Goal: Information Seeking & Learning: Learn about a topic

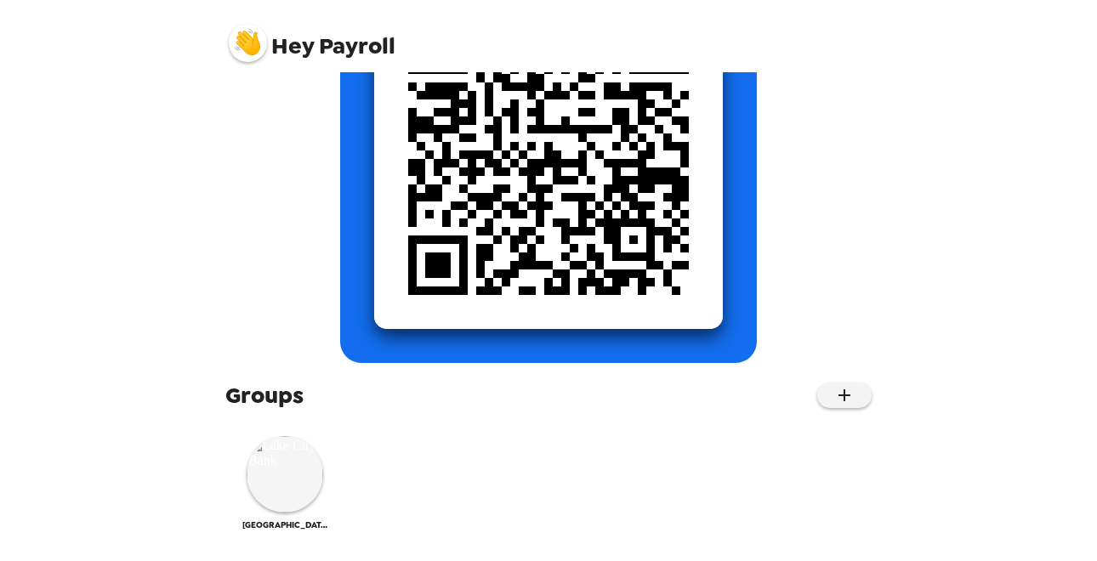
scroll to position [272, 0]
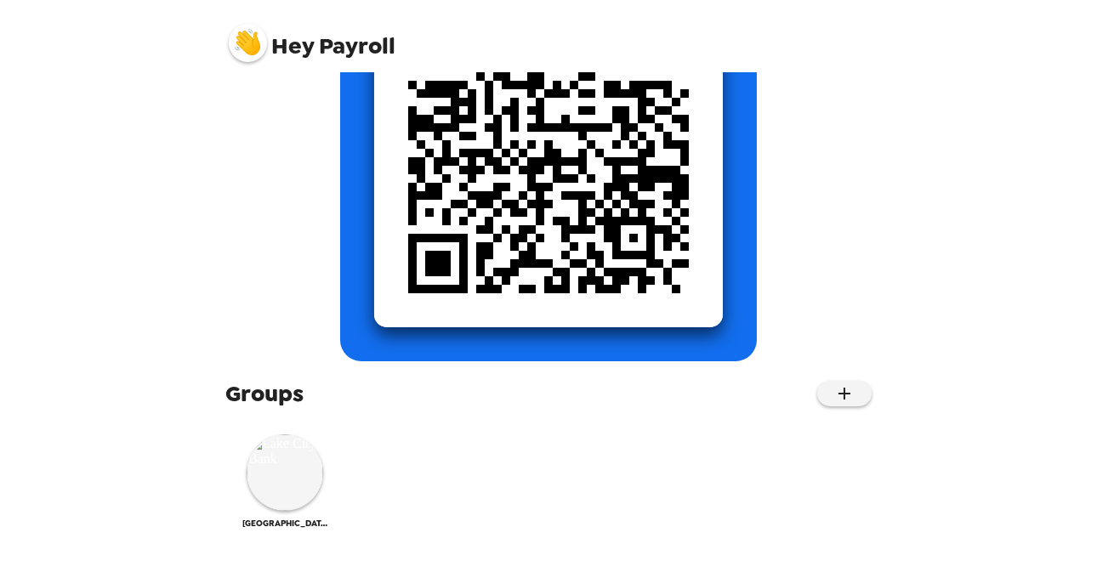
click at [215, 495] on div "Groups Lake City Bank" at bounding box center [548, 463] width 681 height 168
click at [290, 481] on img at bounding box center [285, 473] width 77 height 77
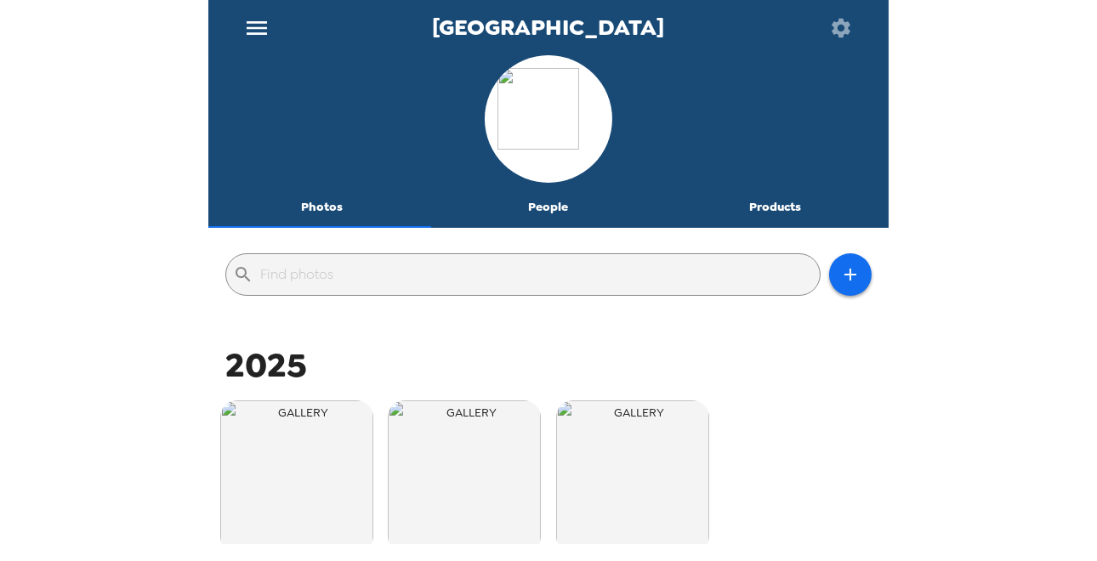
click at [299, 356] on span "2025" at bounding box center [266, 365] width 82 height 45
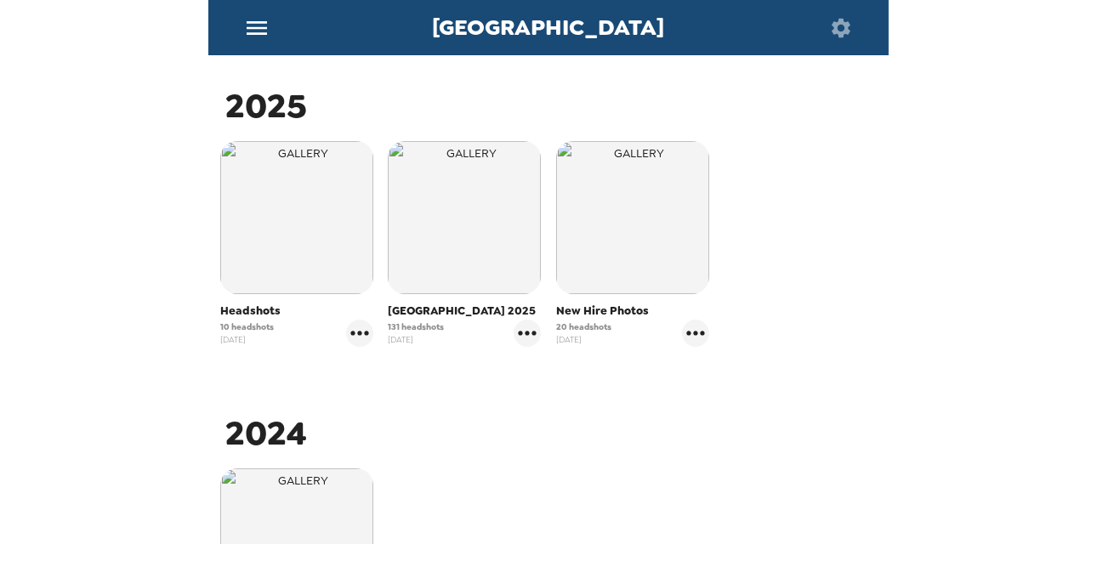
scroll to position [15, 0]
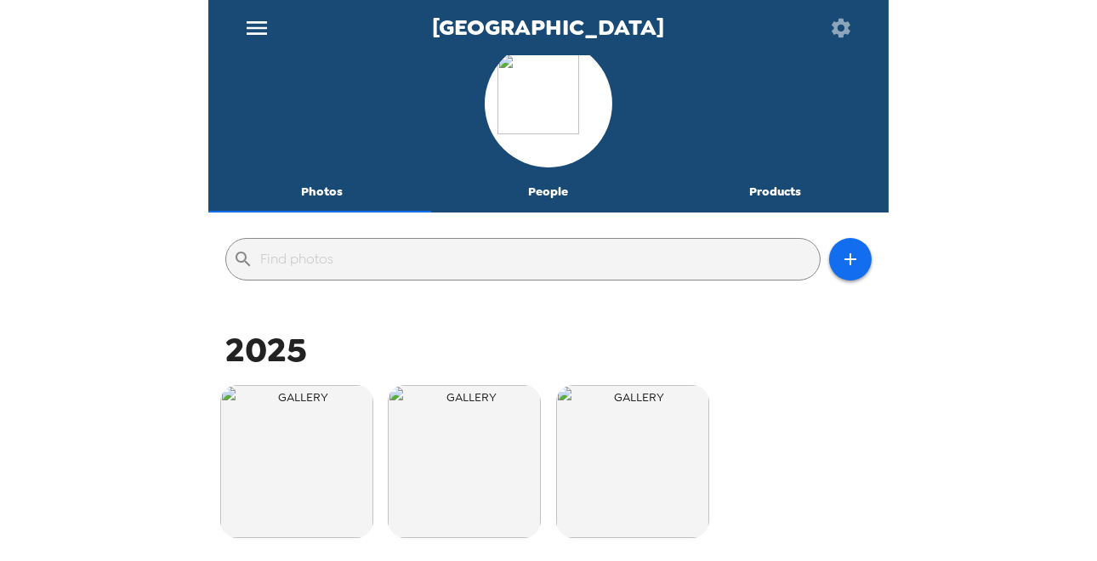
click at [259, 339] on span "2025" at bounding box center [266, 350] width 82 height 45
click at [250, 22] on icon "menu" at bounding box center [257, 28] width 20 height 14
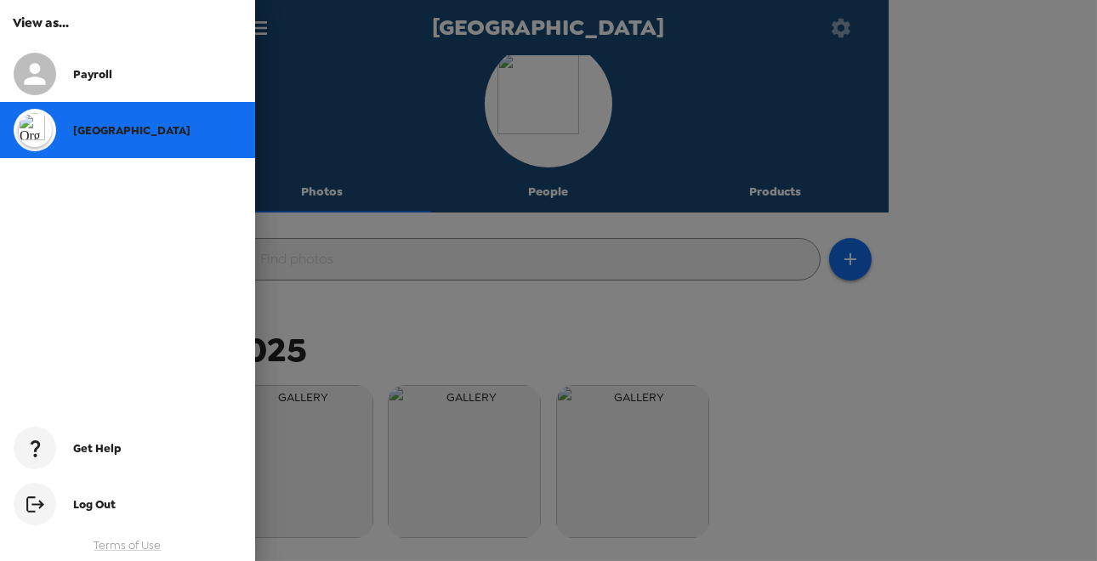
click at [122, 134] on span "[GEOGRAPHIC_DATA]" at bounding box center [131, 130] width 117 height 14
click at [97, 85] on div "Payroll" at bounding box center [127, 74] width 255 height 56
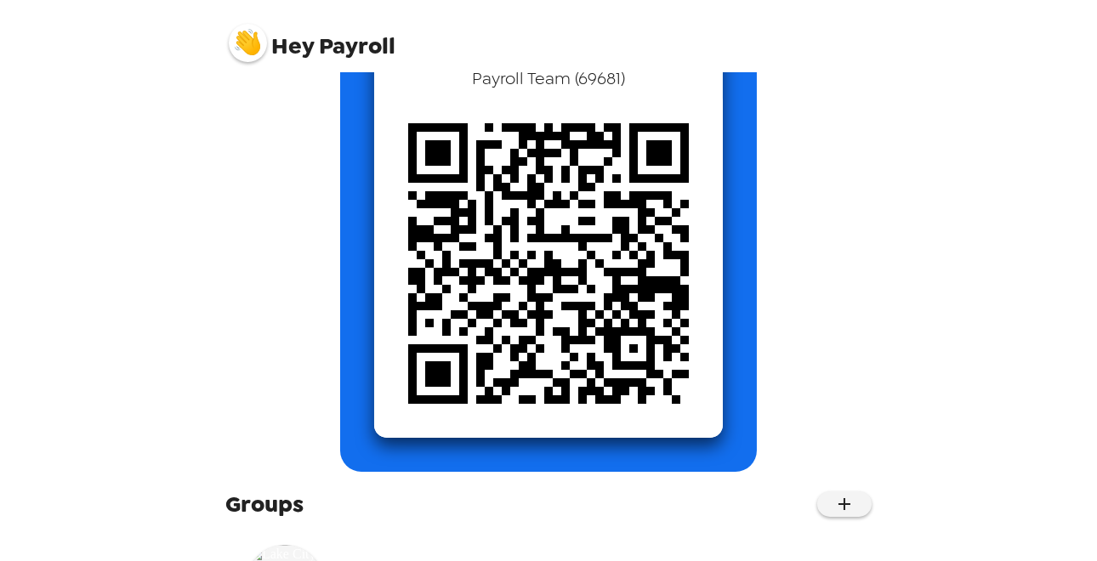
scroll to position [272, 0]
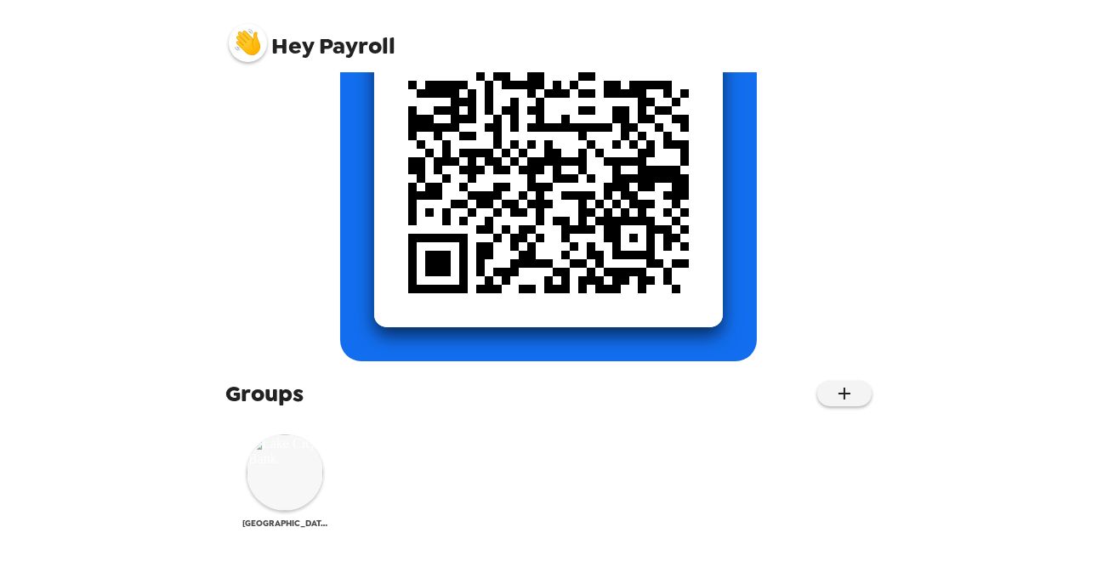
click at [295, 505] on img at bounding box center [285, 473] width 77 height 77
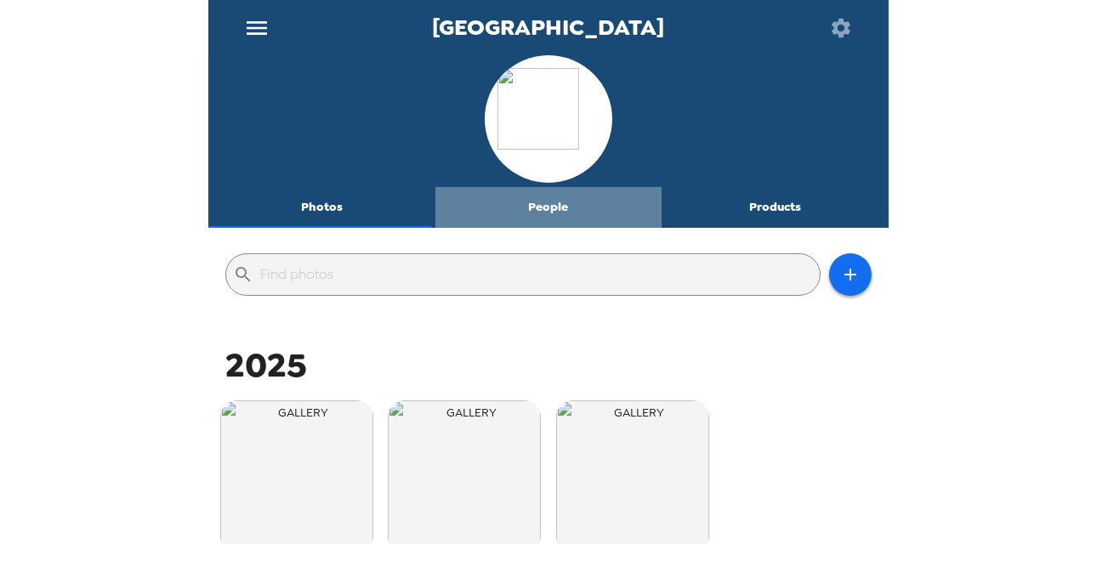
click at [545, 205] on button "People" at bounding box center [549, 207] width 227 height 41
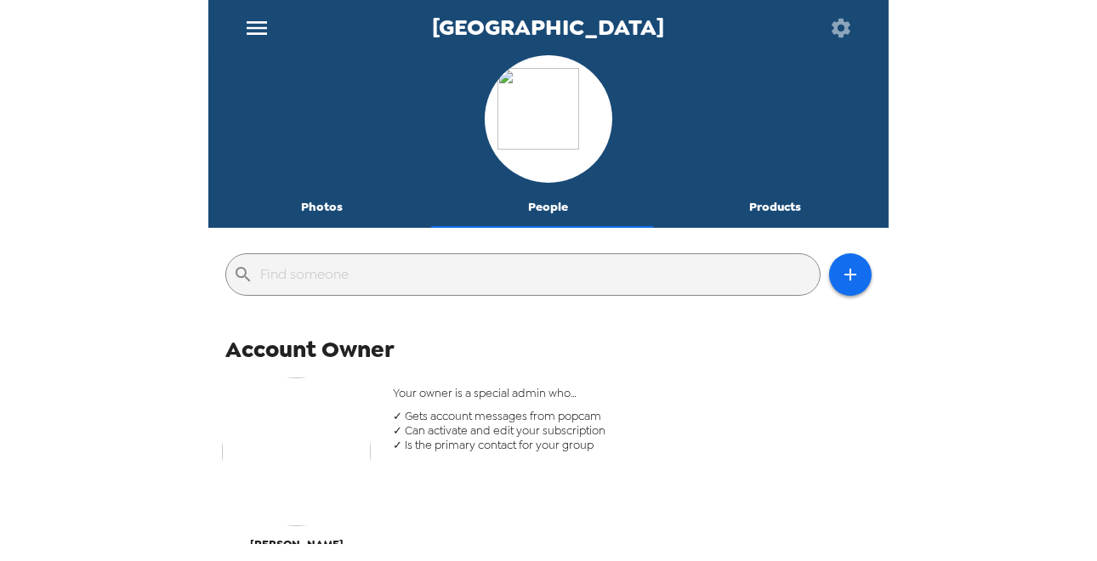
scroll to position [85, 0]
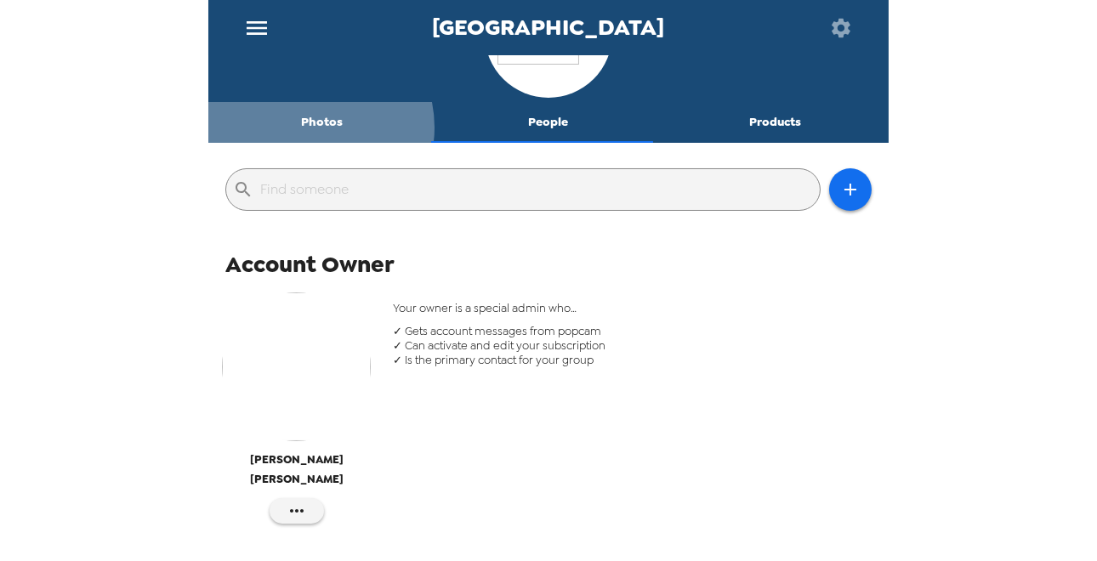
click at [309, 128] on button "Photos" at bounding box center [321, 122] width 227 height 41
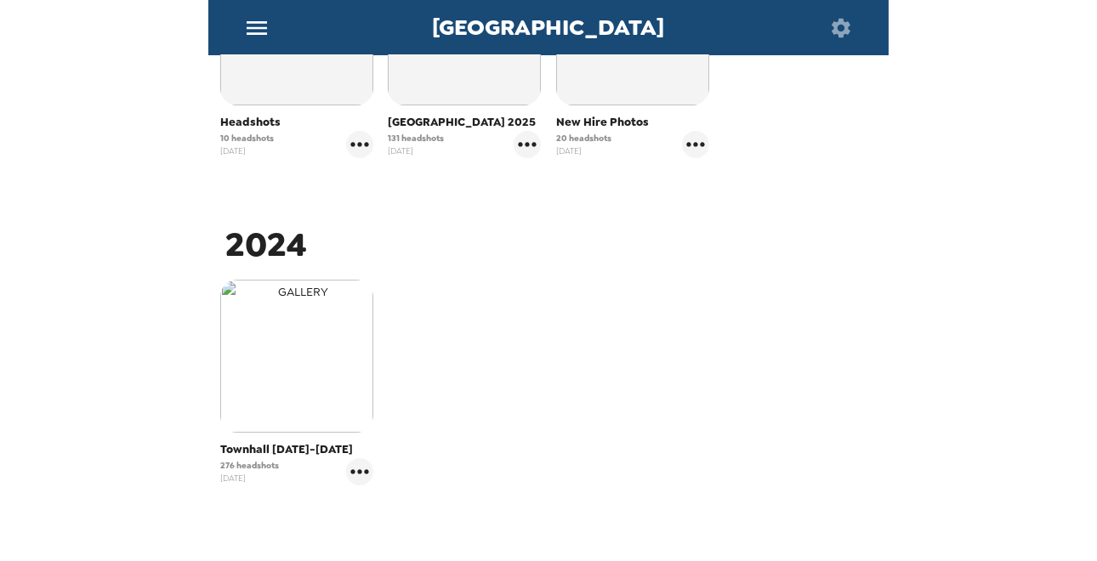
scroll to position [355, 0]
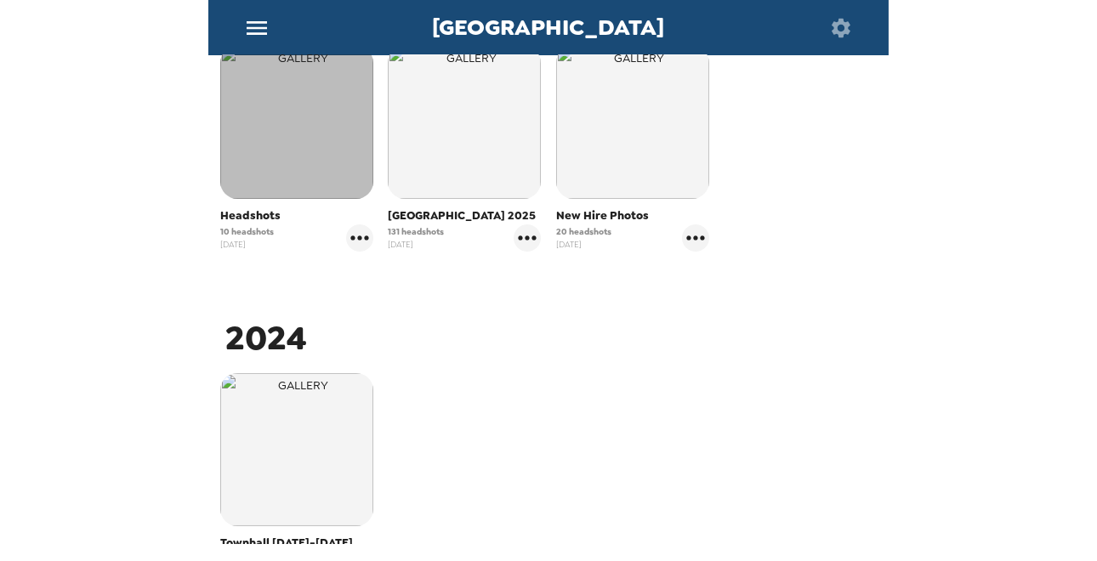
click at [293, 151] on img "button" at bounding box center [296, 122] width 153 height 153
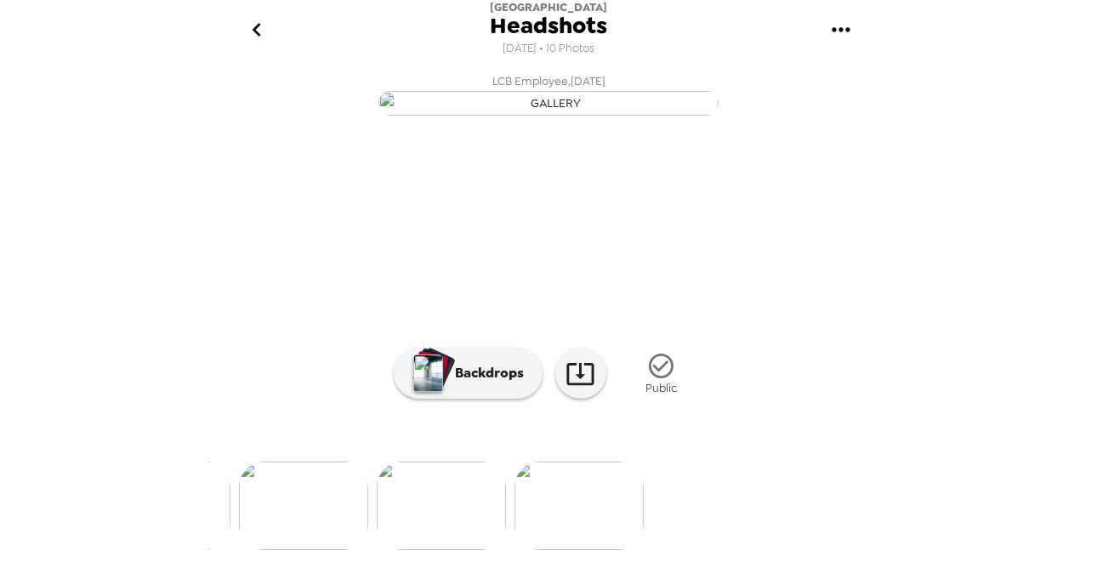
scroll to position [0, 1239]
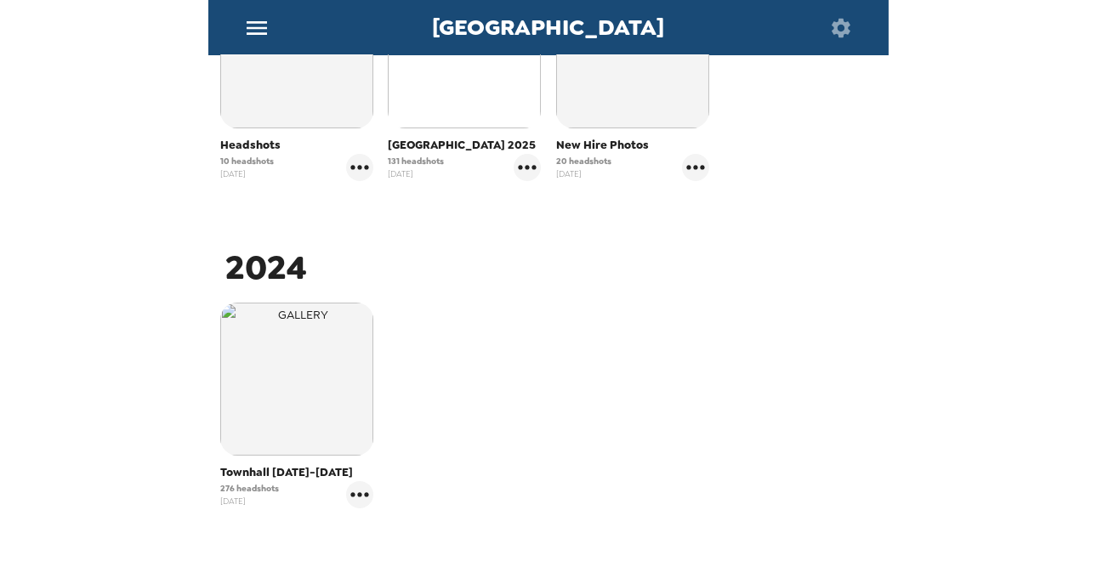
scroll to position [85, 0]
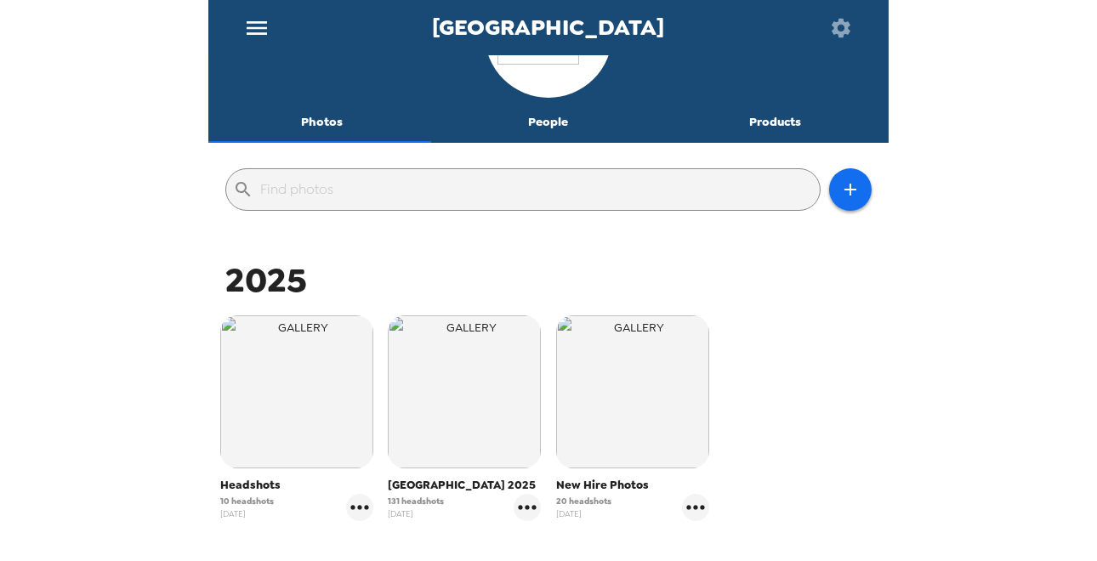
click at [407, 497] on span "131 headshots" at bounding box center [416, 501] width 56 height 13
click at [418, 483] on span "[GEOGRAPHIC_DATA] 2025" at bounding box center [464, 485] width 153 height 17
click at [417, 512] on span "[DATE]" at bounding box center [416, 514] width 56 height 13
click at [391, 508] on span "[DATE]" at bounding box center [416, 514] width 56 height 13
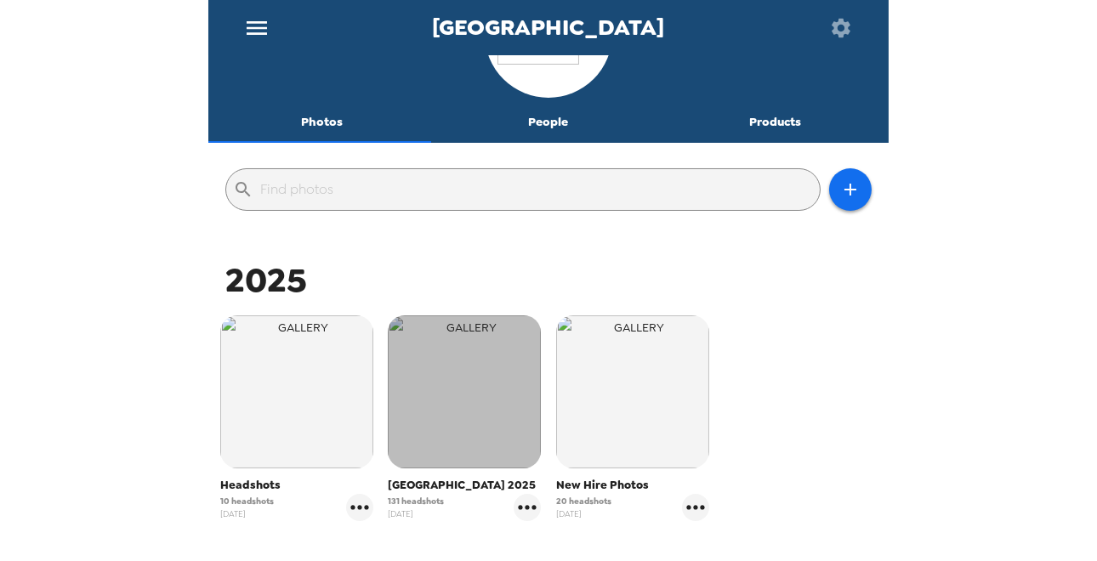
click at [456, 395] on img "button" at bounding box center [464, 392] width 153 height 153
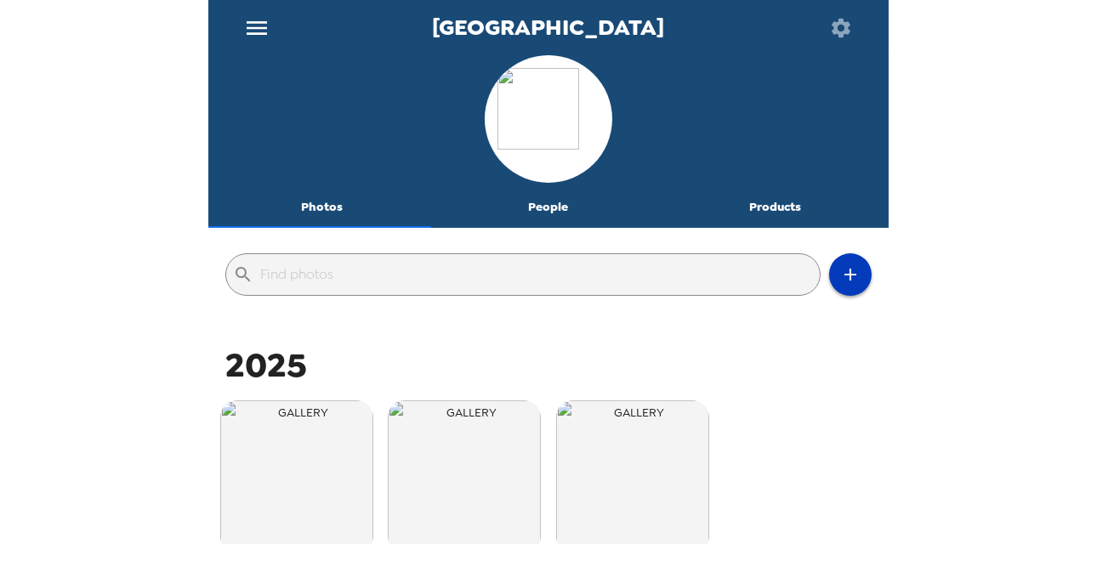
click at [841, 260] on button "button" at bounding box center [850, 275] width 43 height 43
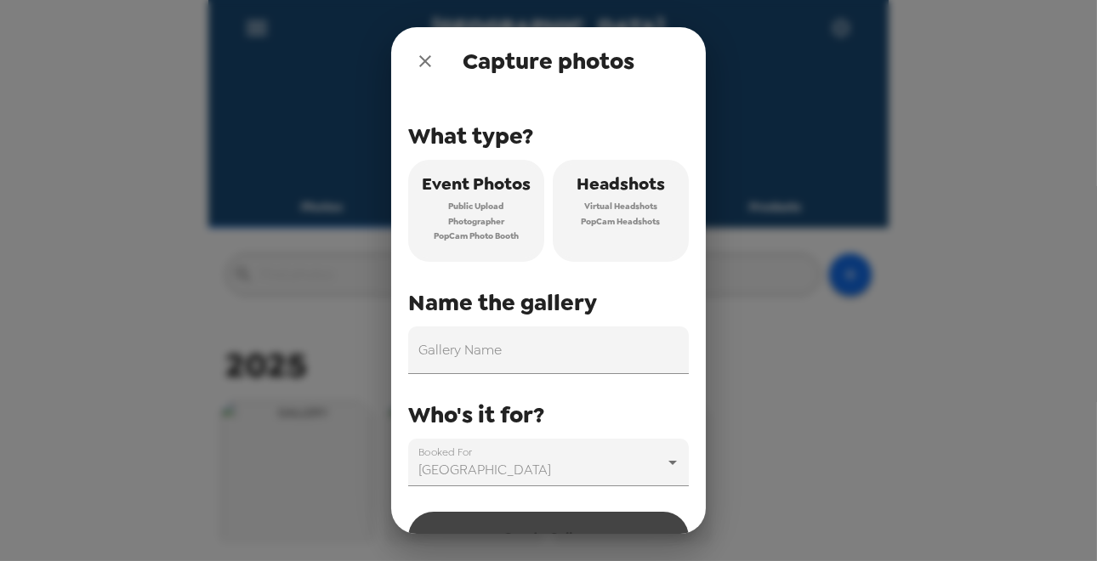
click at [808, 433] on div "Capture photos What type? Event Photos Public Upload Photographer PopCam Photo …" at bounding box center [548, 280] width 1097 height 561
click at [422, 66] on icon "close" at bounding box center [425, 61] width 20 height 20
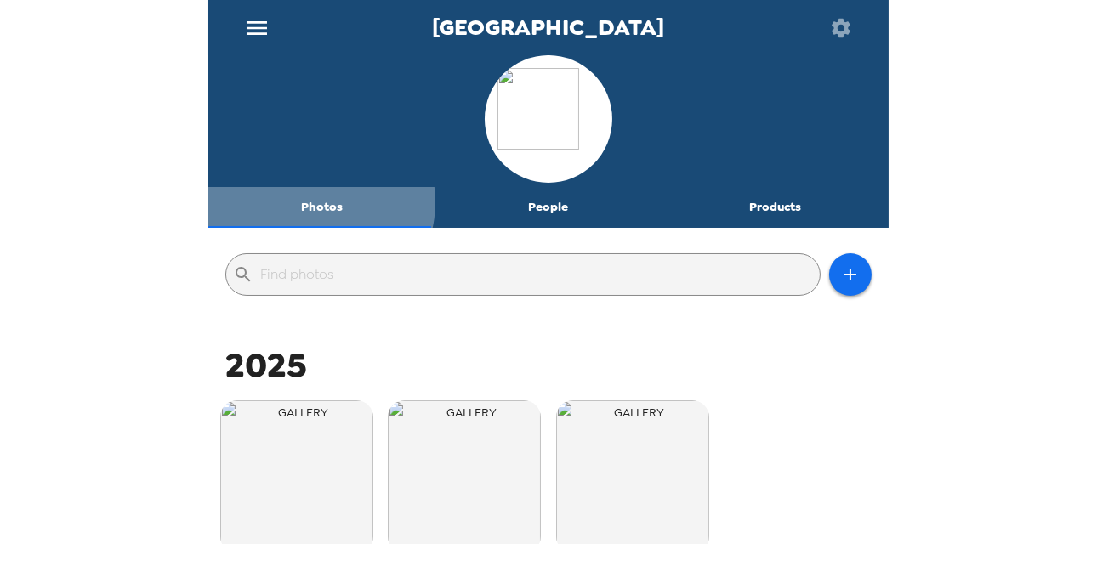
click at [318, 202] on button "Photos" at bounding box center [321, 207] width 227 height 41
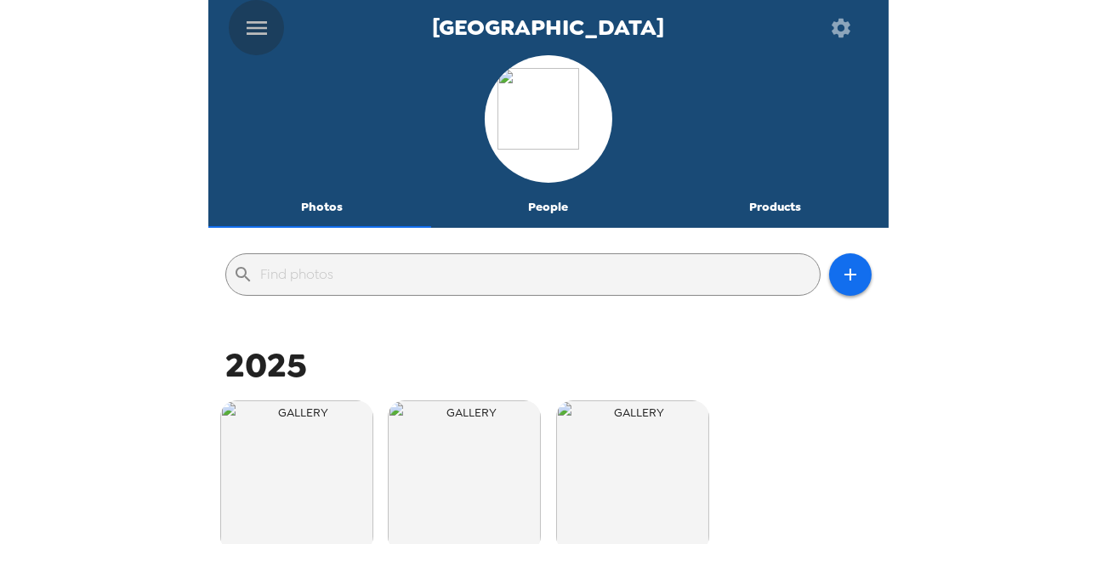
click at [252, 12] on button "menu" at bounding box center [256, 27] width 55 height 55
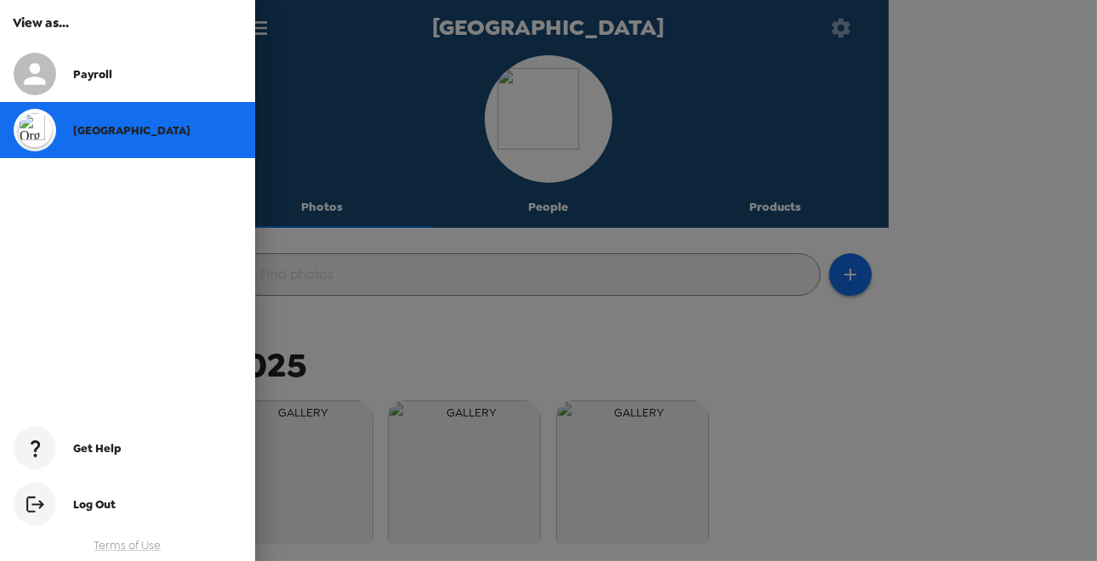
click at [85, 73] on span "Payroll" at bounding box center [92, 74] width 39 height 14
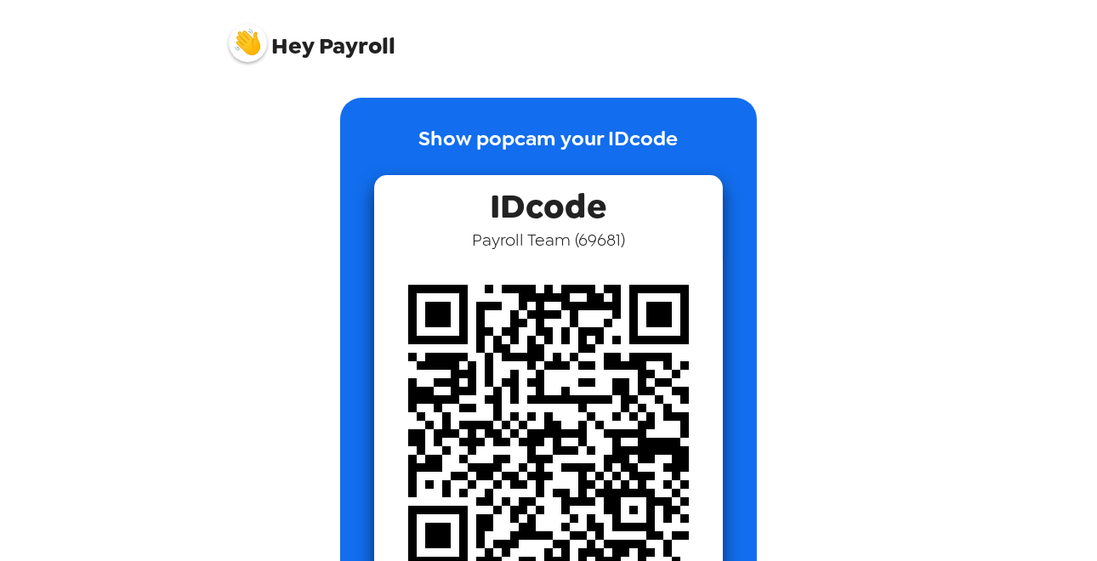
click at [561, 329] on img at bounding box center [548, 425] width 349 height 349
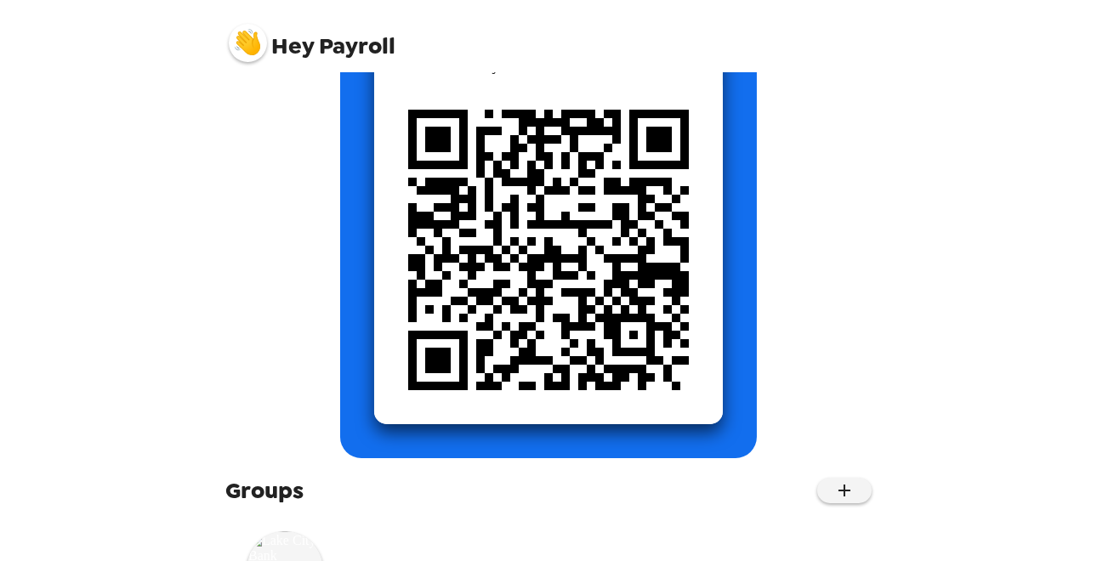
scroll to position [272, 0]
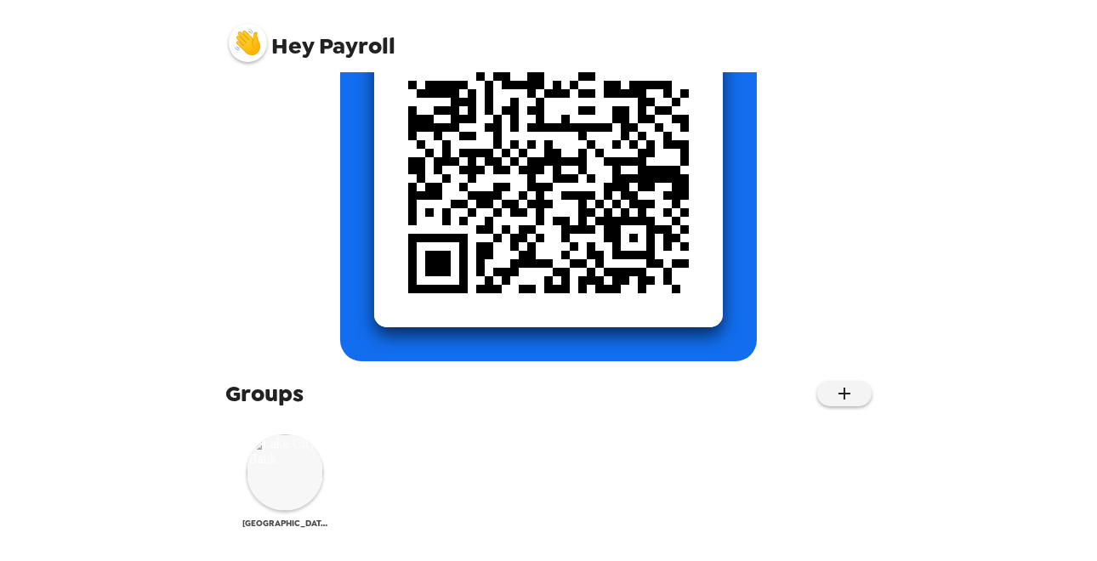
click at [249, 490] on div "[GEOGRAPHIC_DATA]" at bounding box center [284, 482] width 85 height 94
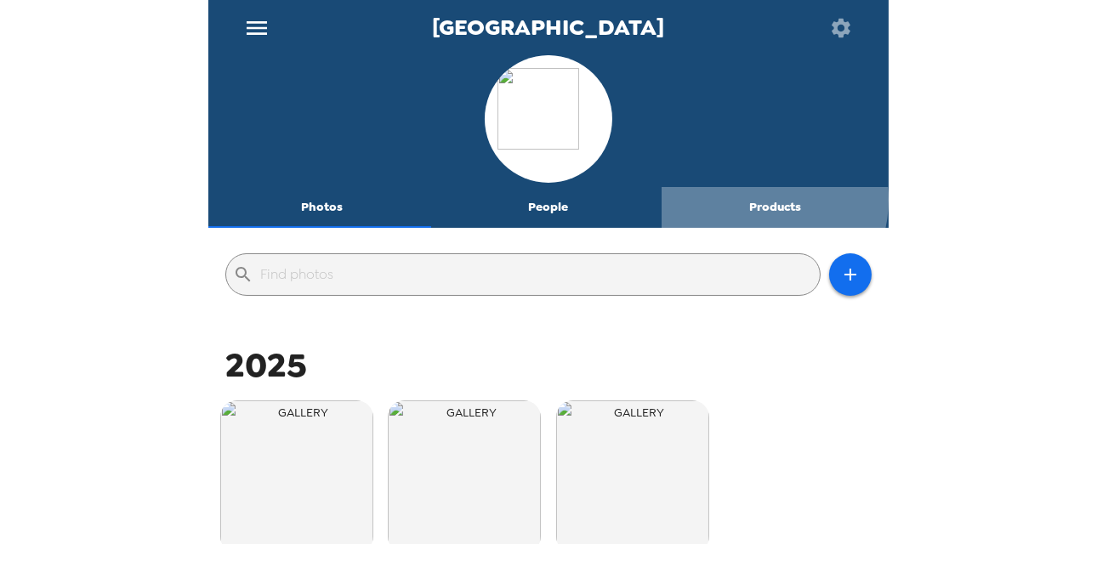
click at [750, 200] on button "Products" at bounding box center [775, 207] width 227 height 41
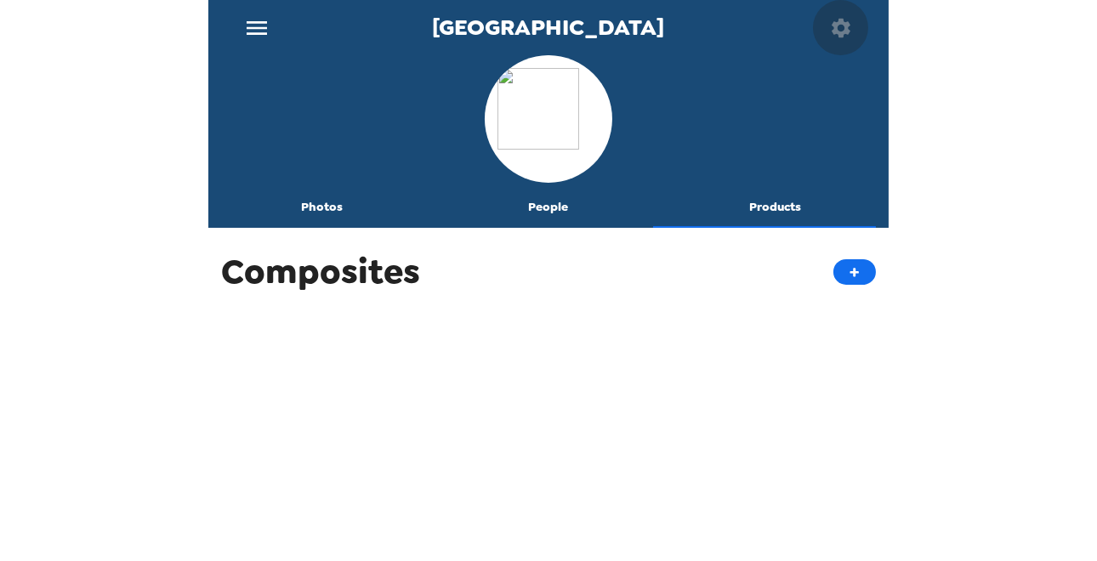
click at [838, 32] on icon "button" at bounding box center [841, 27] width 19 height 19
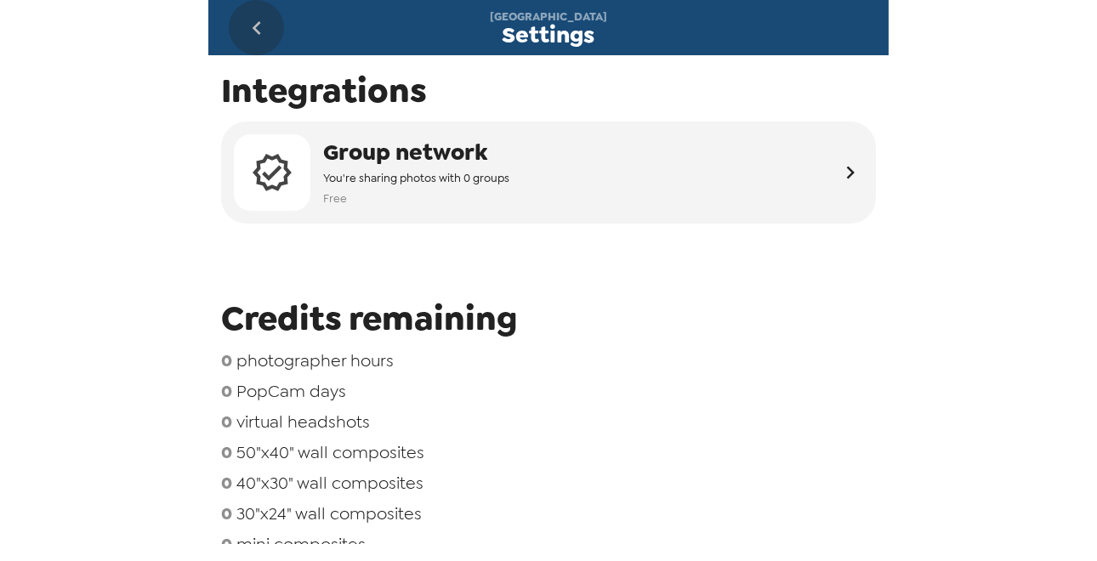
click at [258, 24] on icon "go back" at bounding box center [256, 28] width 9 height 14
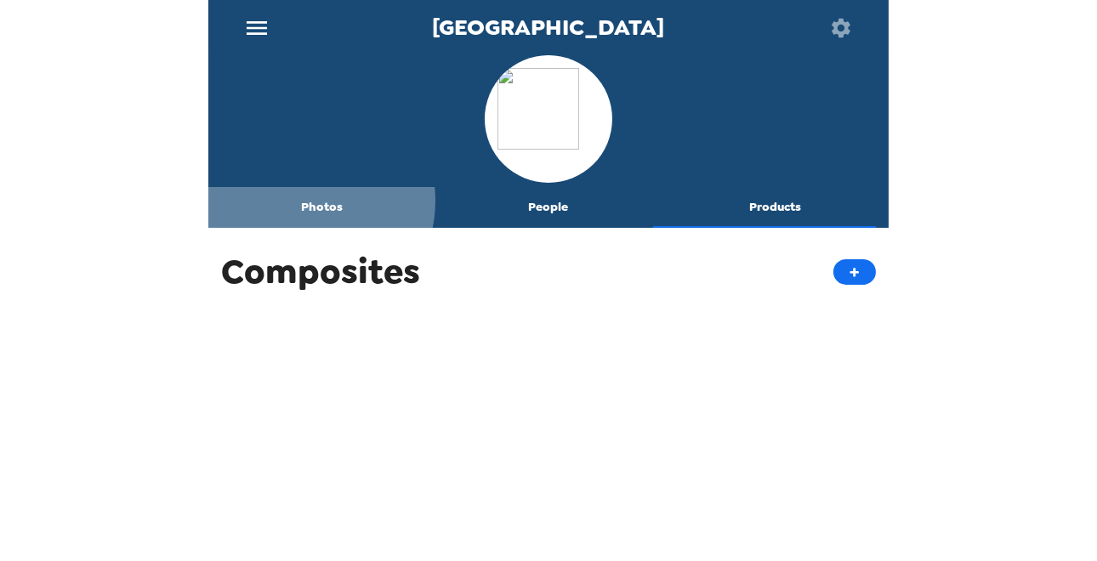
click at [303, 201] on button "Photos" at bounding box center [321, 207] width 227 height 41
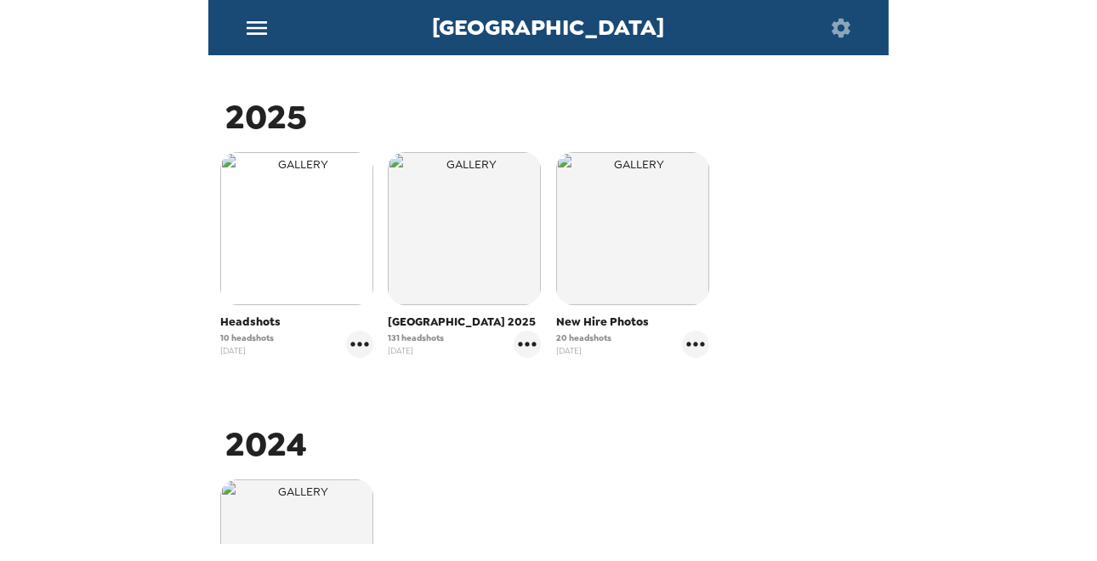
scroll to position [255, 0]
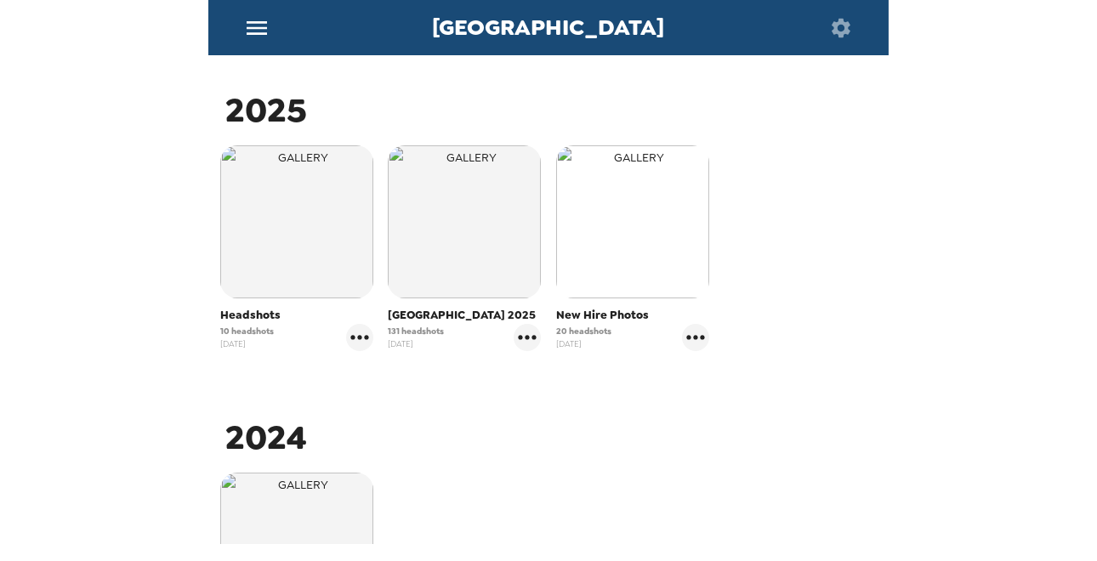
click at [618, 265] on img "button" at bounding box center [632, 221] width 153 height 153
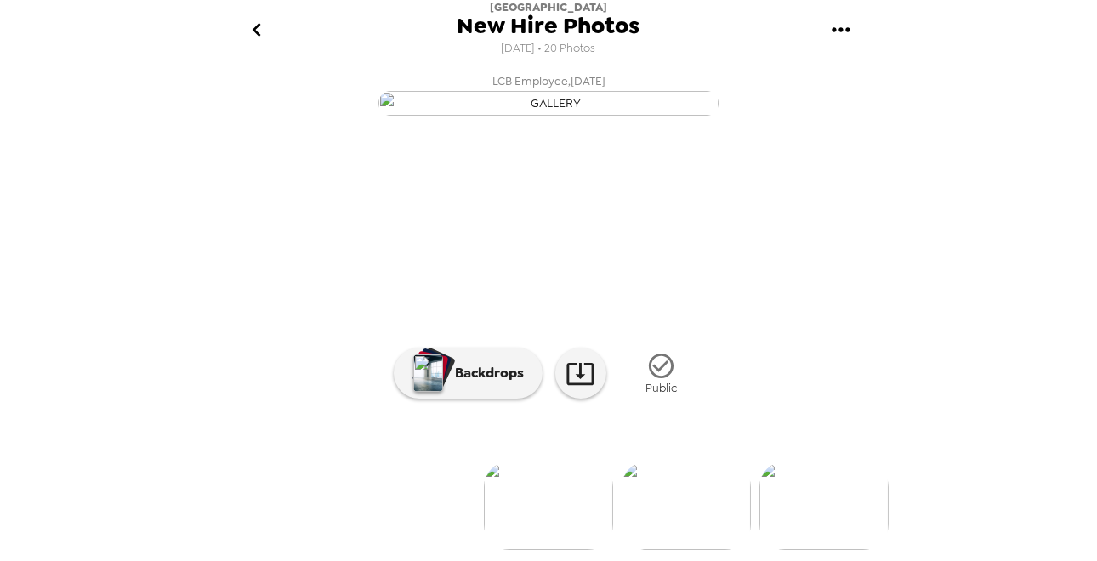
scroll to position [186, 0]
click at [678, 518] on img at bounding box center [686, 506] width 129 height 88
click at [698, 535] on img at bounding box center [687, 506] width 129 height 88
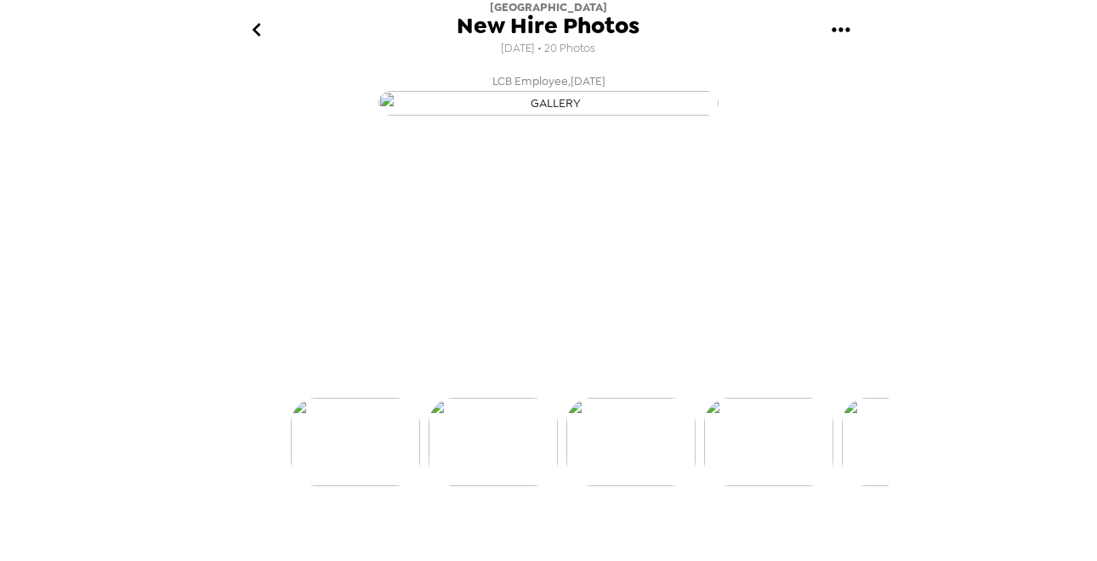
scroll to position [0, 275]
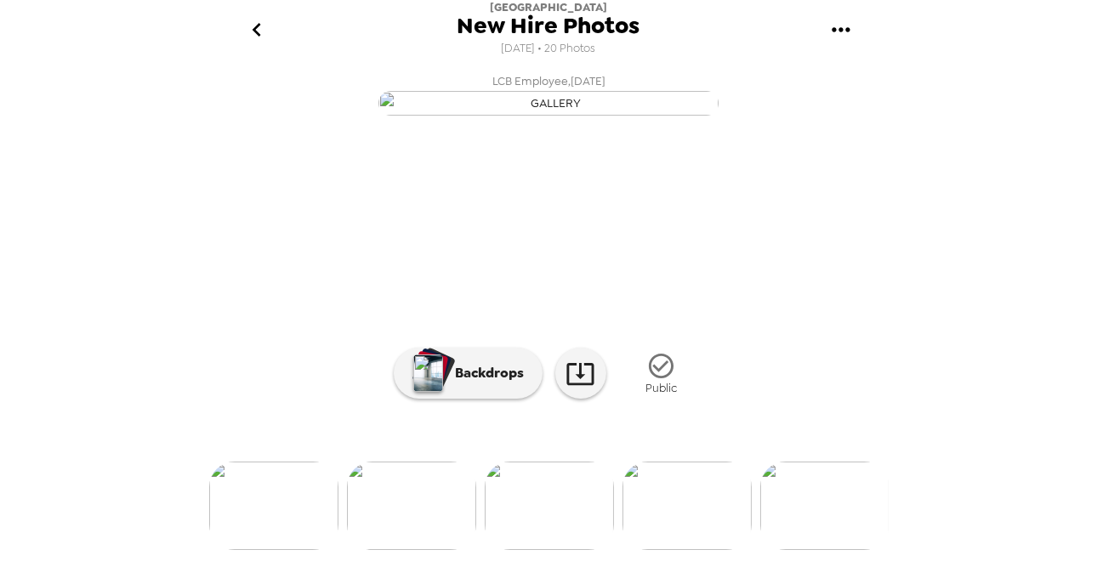
click at [698, 535] on img at bounding box center [687, 506] width 129 height 88
click at [568, 370] on icon at bounding box center [581, 374] width 30 height 30
click at [704, 470] on img at bounding box center [686, 506] width 129 height 88
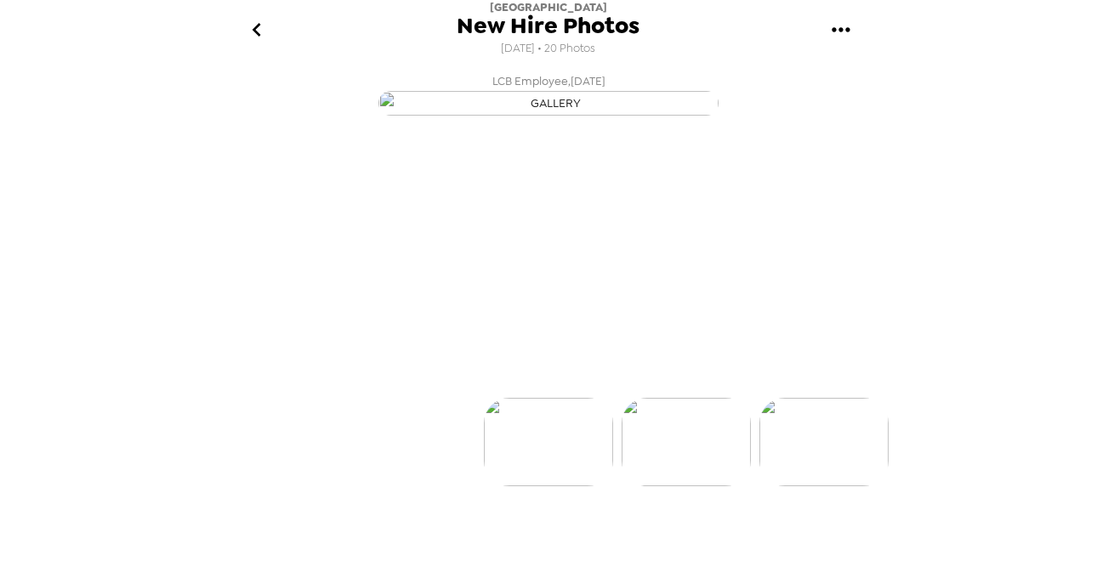
scroll to position [0, 137]
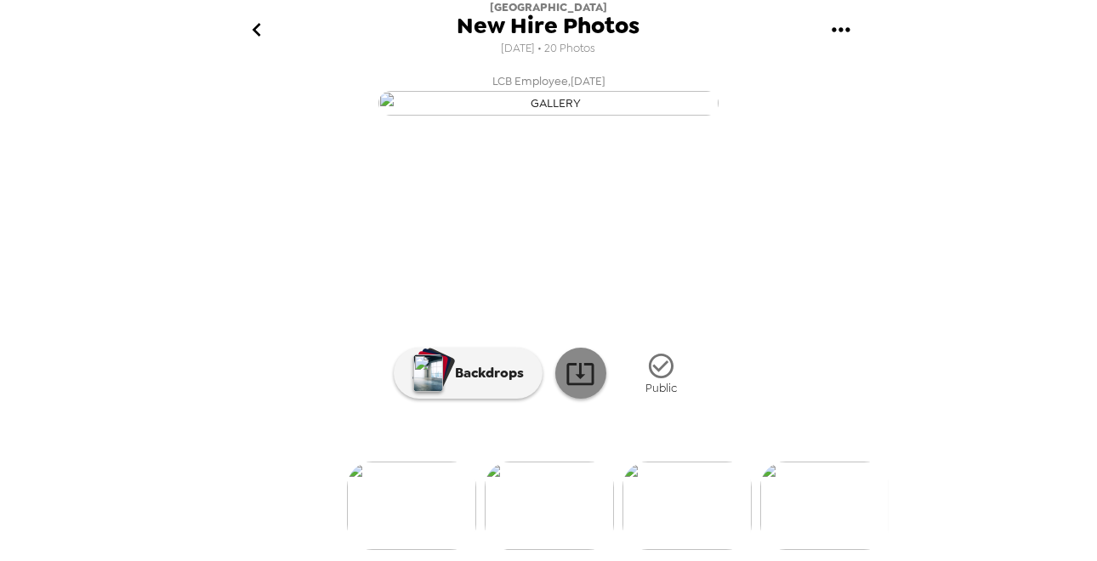
click at [576, 389] on icon at bounding box center [581, 374] width 30 height 30
click at [712, 504] on img at bounding box center [687, 506] width 129 height 88
click at [584, 374] on icon at bounding box center [581, 374] width 30 height 30
click at [697, 522] on img at bounding box center [687, 506] width 129 height 88
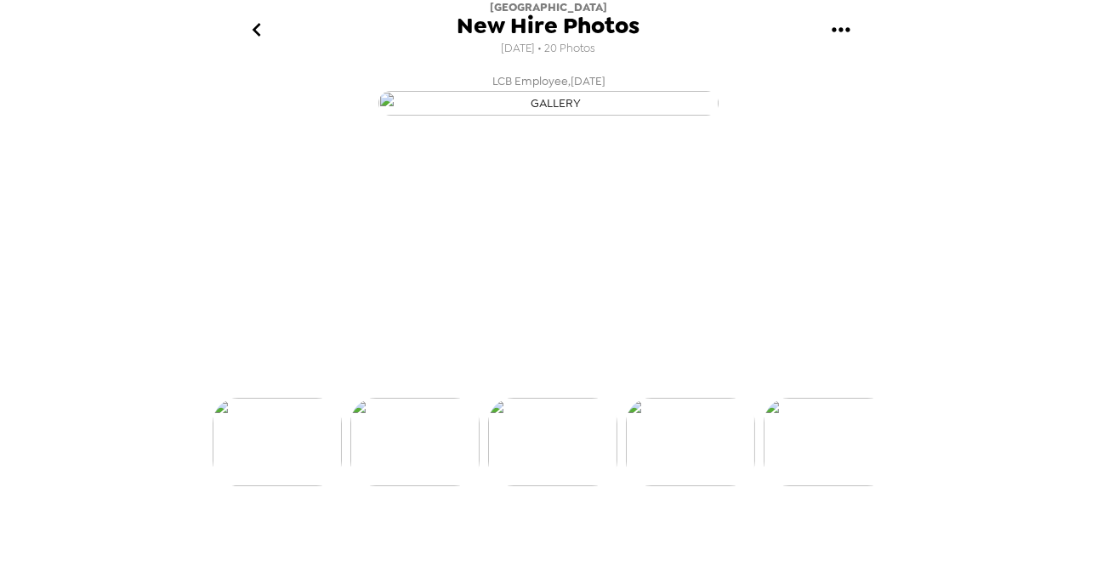
scroll to position [0, 412]
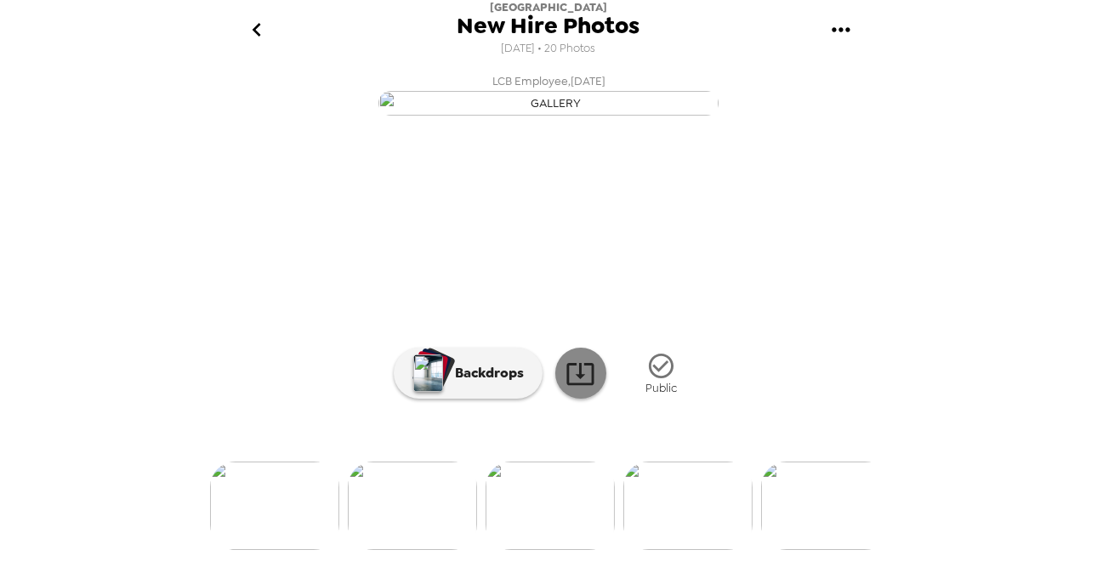
click at [580, 389] on icon at bounding box center [581, 374] width 30 height 30
click at [120, 313] on div "[GEOGRAPHIC_DATA] New Hire Photos [DATE] • 20 Photos LCB Employee , [DATE] LCB …" at bounding box center [548, 280] width 1097 height 561
